Goal: Task Accomplishment & Management: Manage account settings

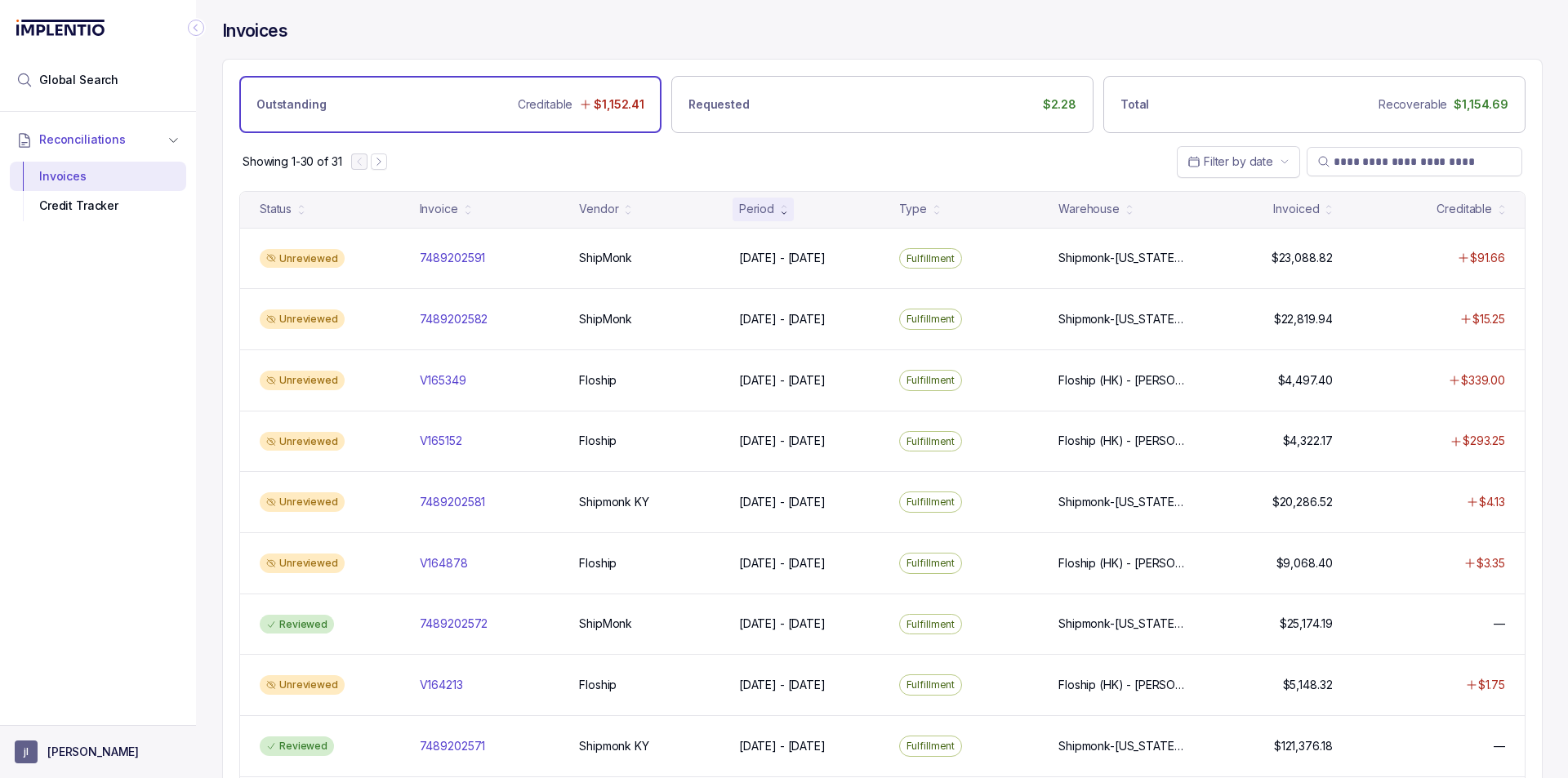
click at [102, 750] on button "[PERSON_NAME]" at bounding box center [98, 752] width 167 height 23
click at [77, 726] on div "Logout" at bounding box center [98, 717] width 155 height 19
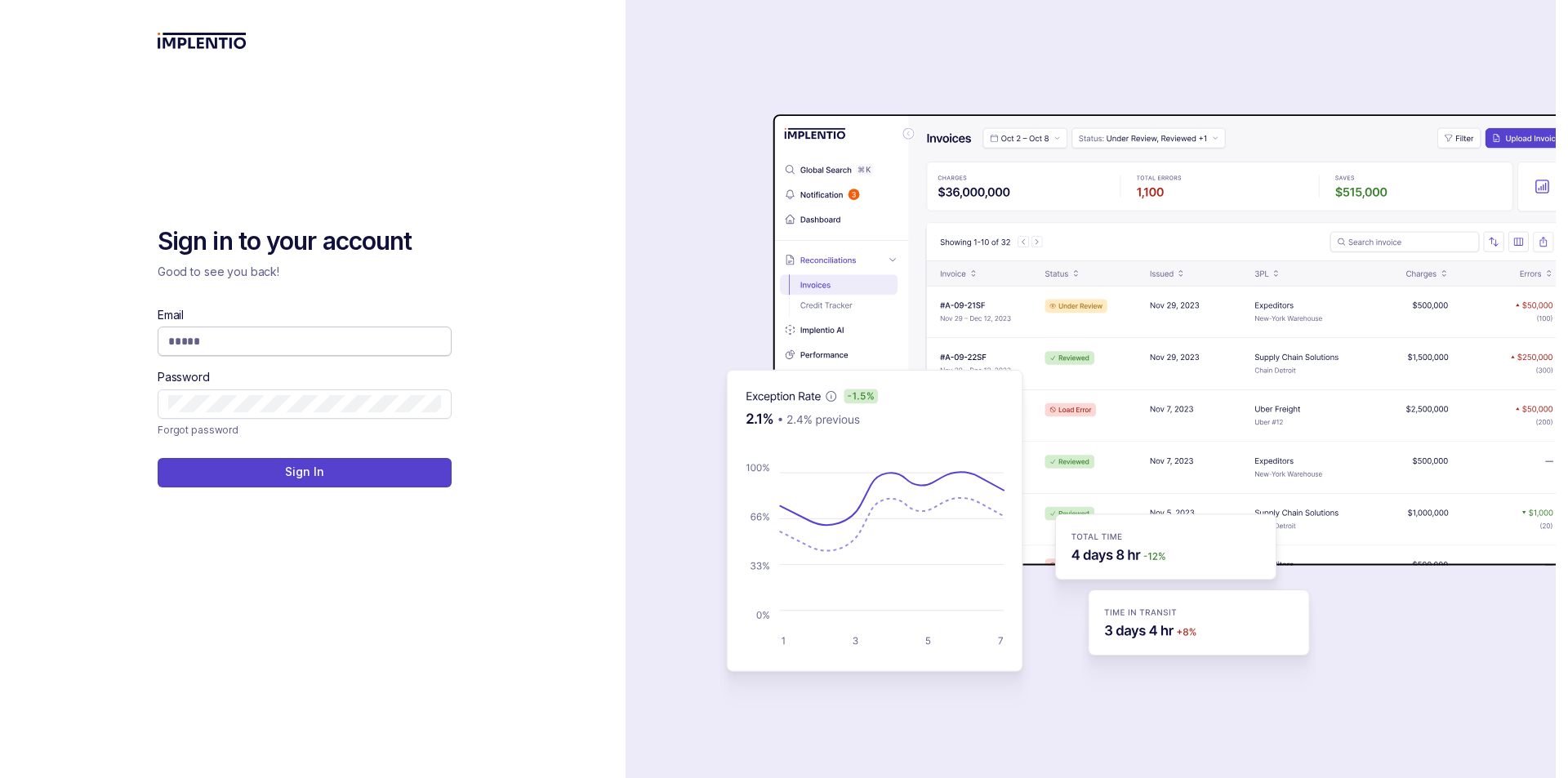
click at [282, 334] on input "Email" at bounding box center [305, 341] width 272 height 17
type input "**********"
